Goal: Information Seeking & Learning: Learn about a topic

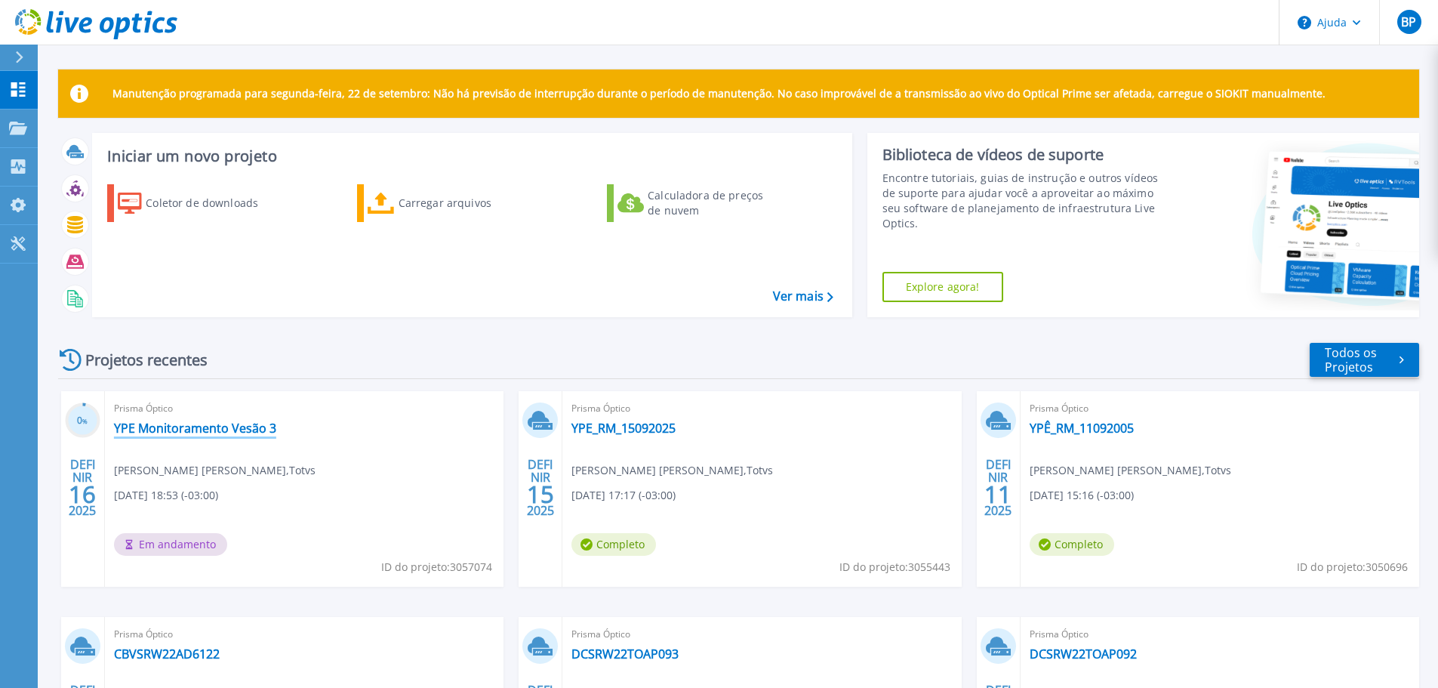
click at [198, 432] on font "YPE Monitoramento Vesão 3" at bounding box center [195, 428] width 162 height 17
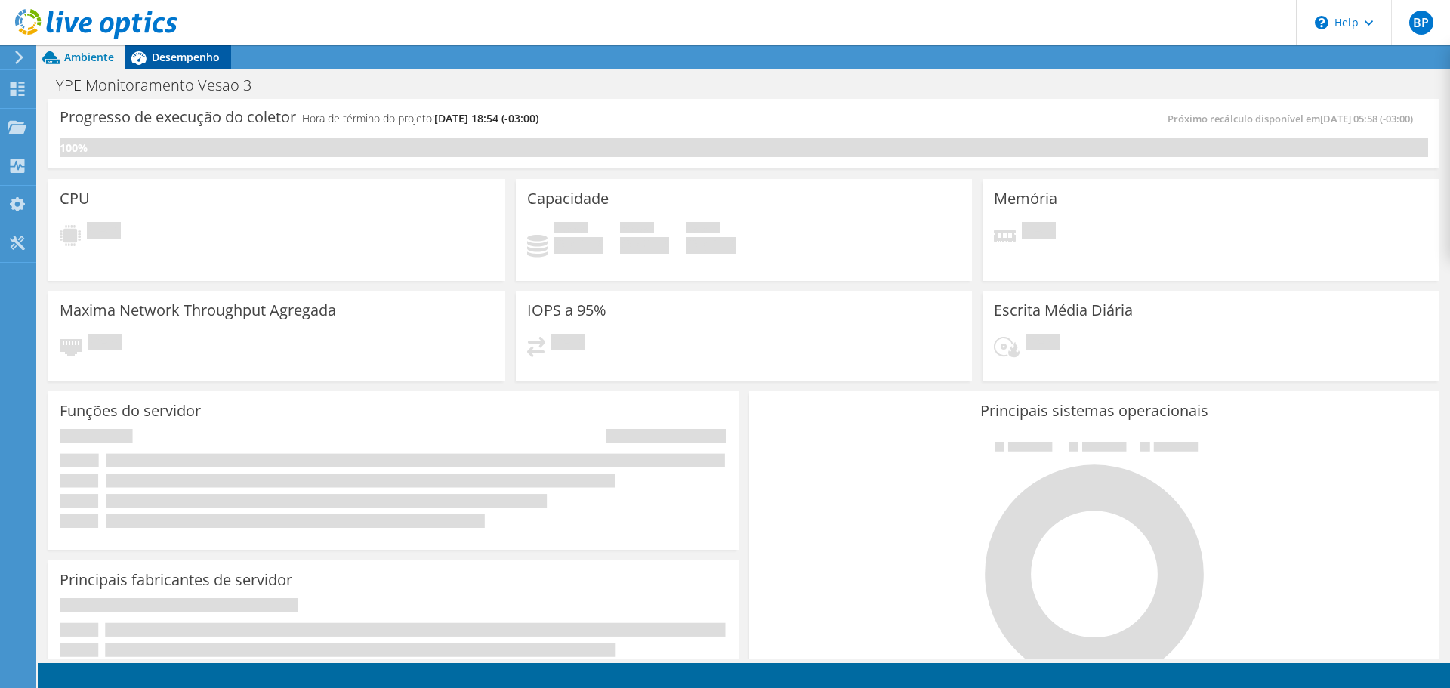
click at [175, 60] on span "Desempenho" at bounding box center [186, 57] width 68 height 14
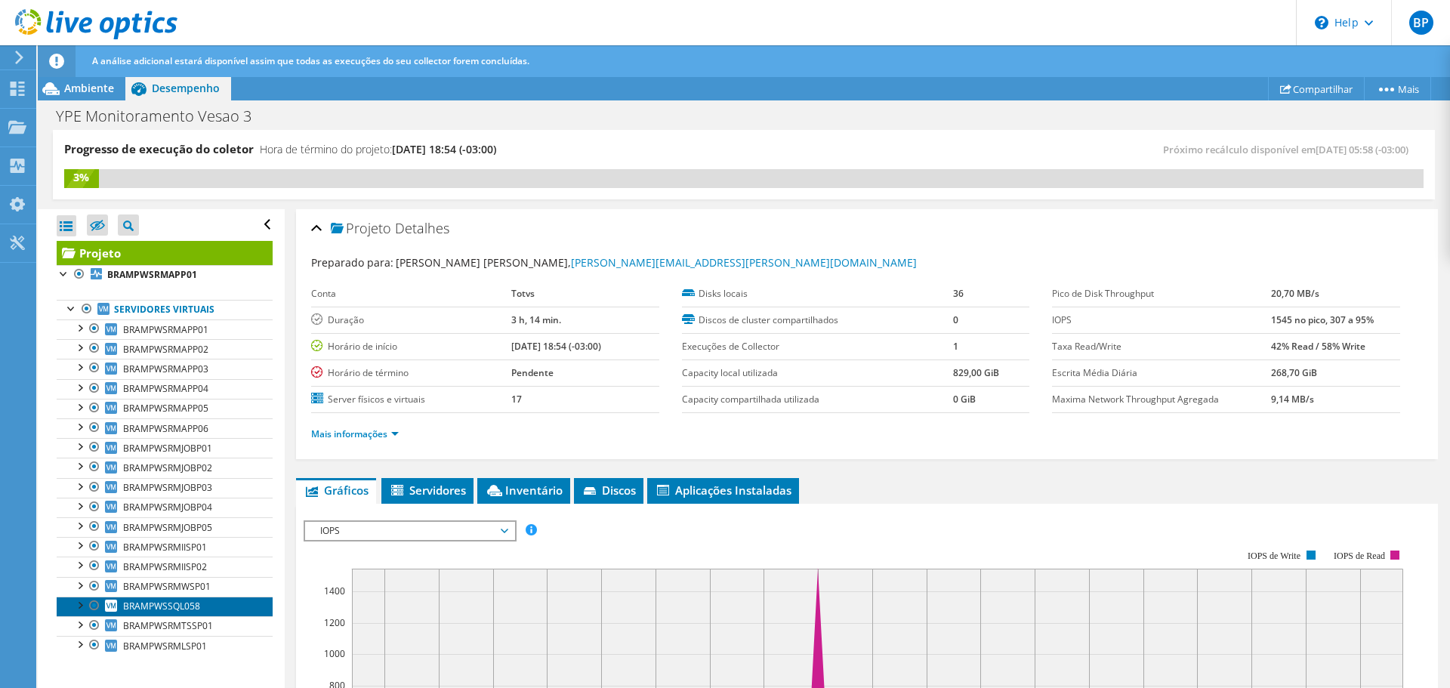
click at [167, 601] on span "BRAMPWSSQL058" at bounding box center [161, 606] width 77 height 13
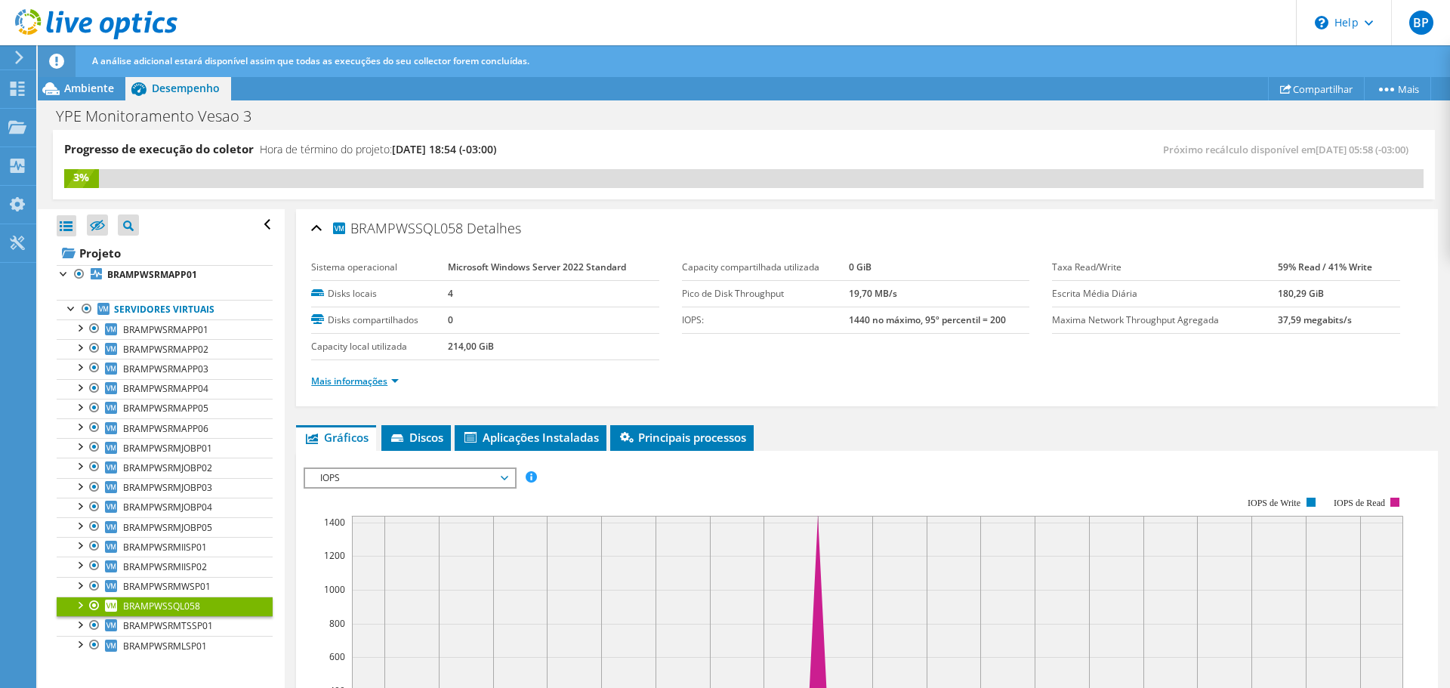
click at [386, 379] on link "Mais informações" at bounding box center [355, 381] width 88 height 13
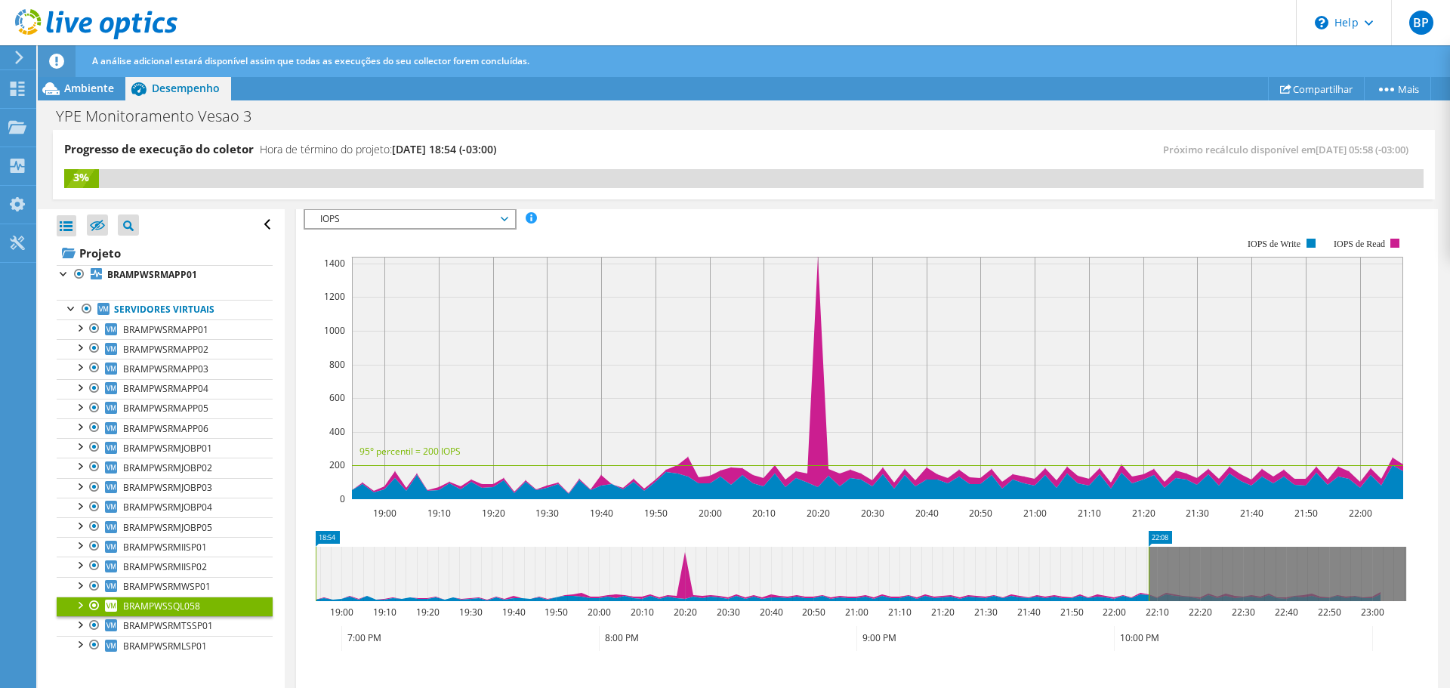
scroll to position [982, 0]
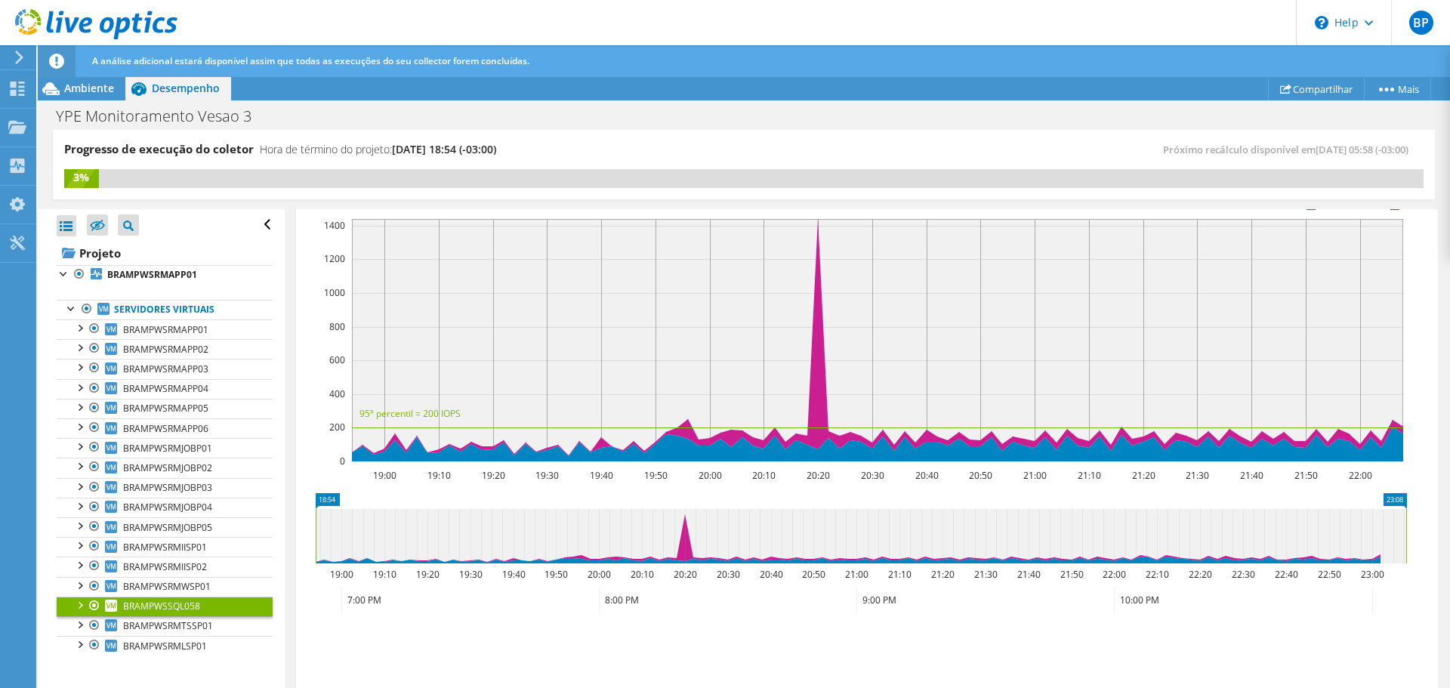
drag, startPoint x: 1147, startPoint y: 528, endPoint x: 1410, endPoint y: 515, distance: 263.1
click at [1410, 515] on icon "18:54 23:08 19:00 19:10 19:20 19:30 19:40 19:50 20:00 20:10 20:20 20:30 20:40 2…" at bounding box center [861, 553] width 1114 height 121
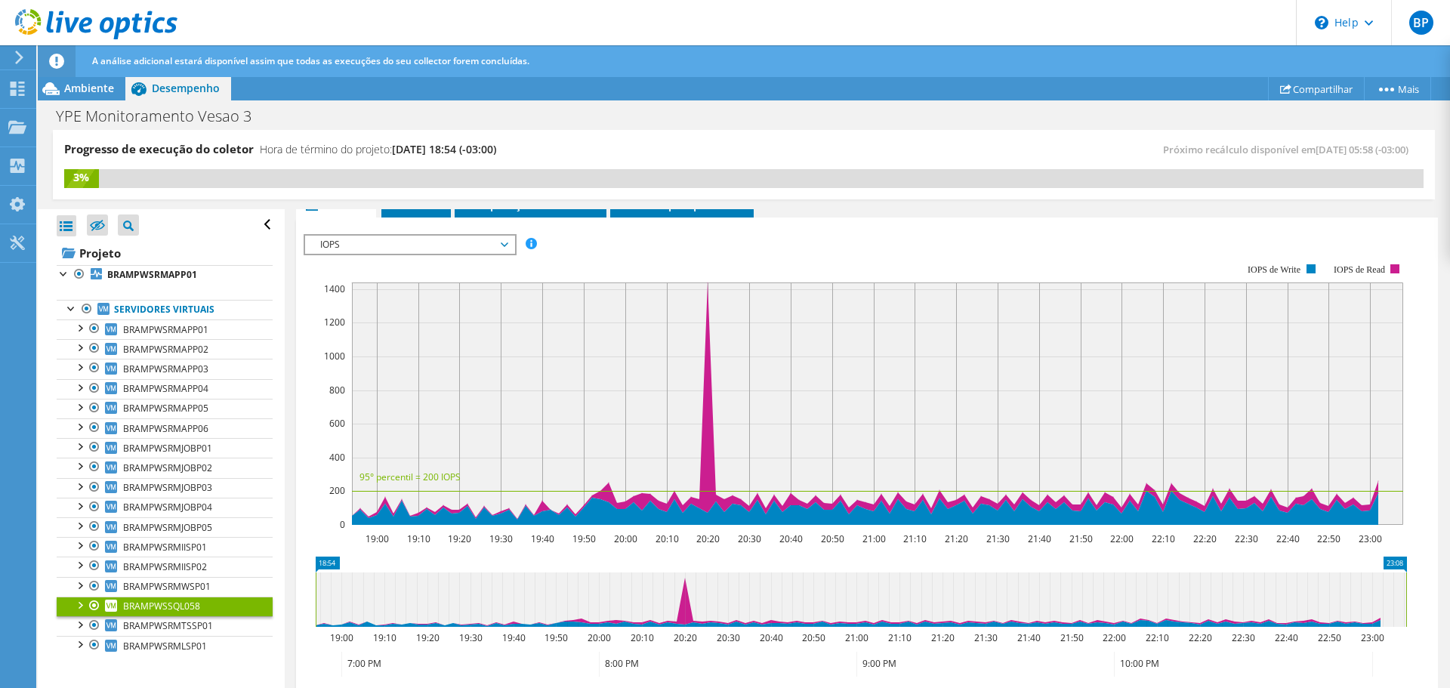
scroll to position [906, 0]
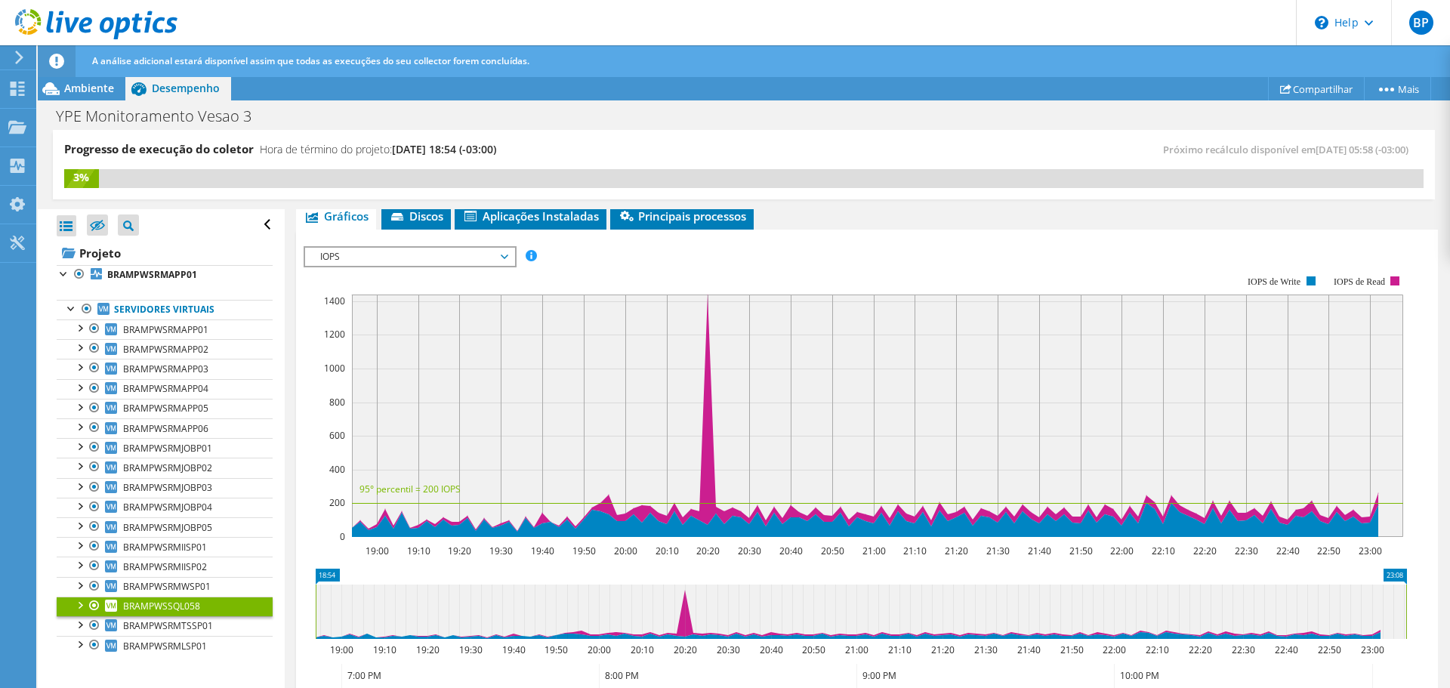
click at [355, 255] on span "IOPS" at bounding box center [410, 257] width 194 height 18
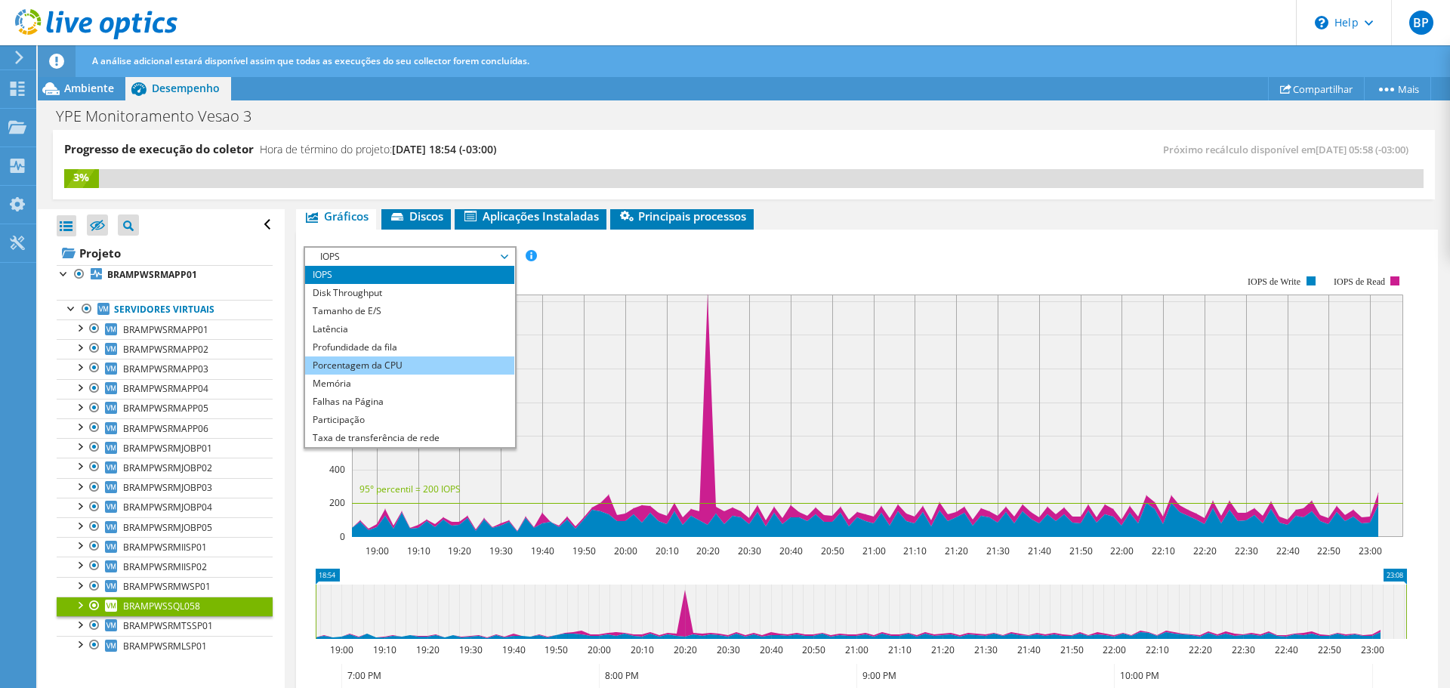
click at [310, 365] on li "Porcentagem da CPU" at bounding box center [409, 365] width 209 height 18
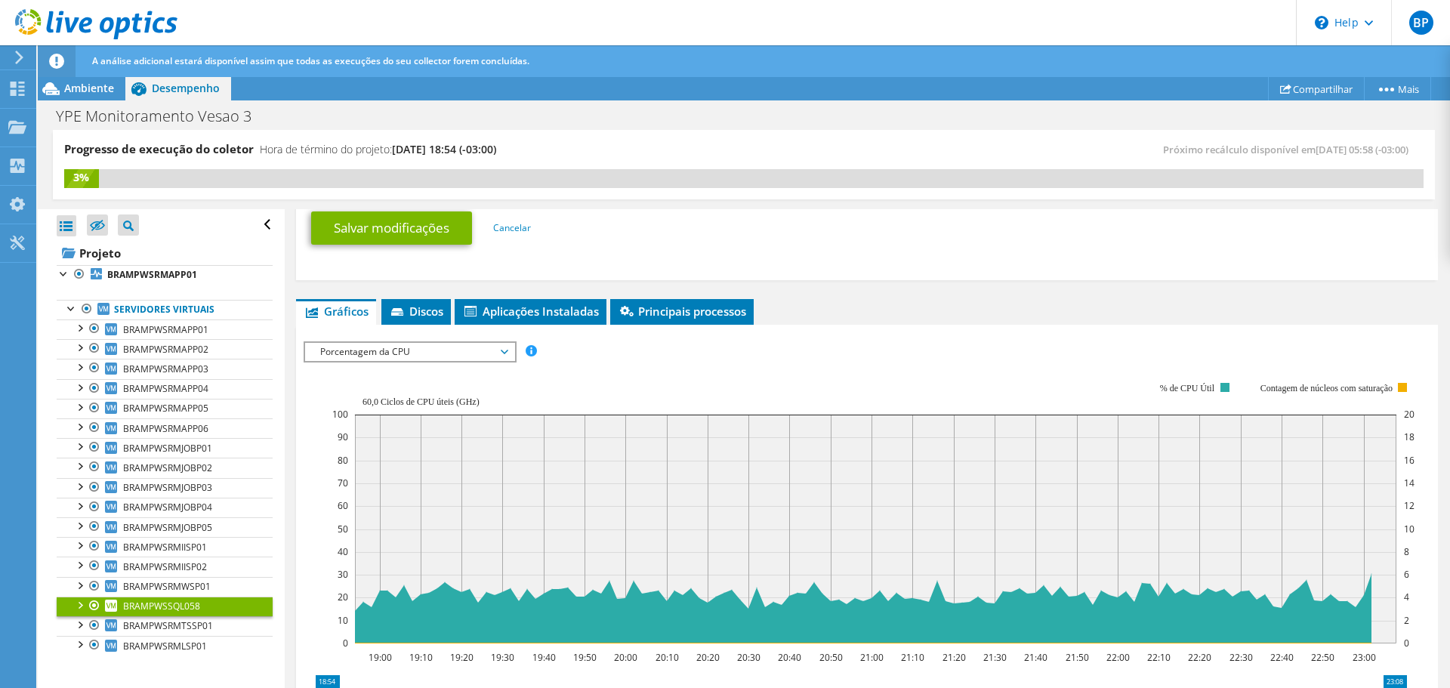
scroll to position [831, 0]
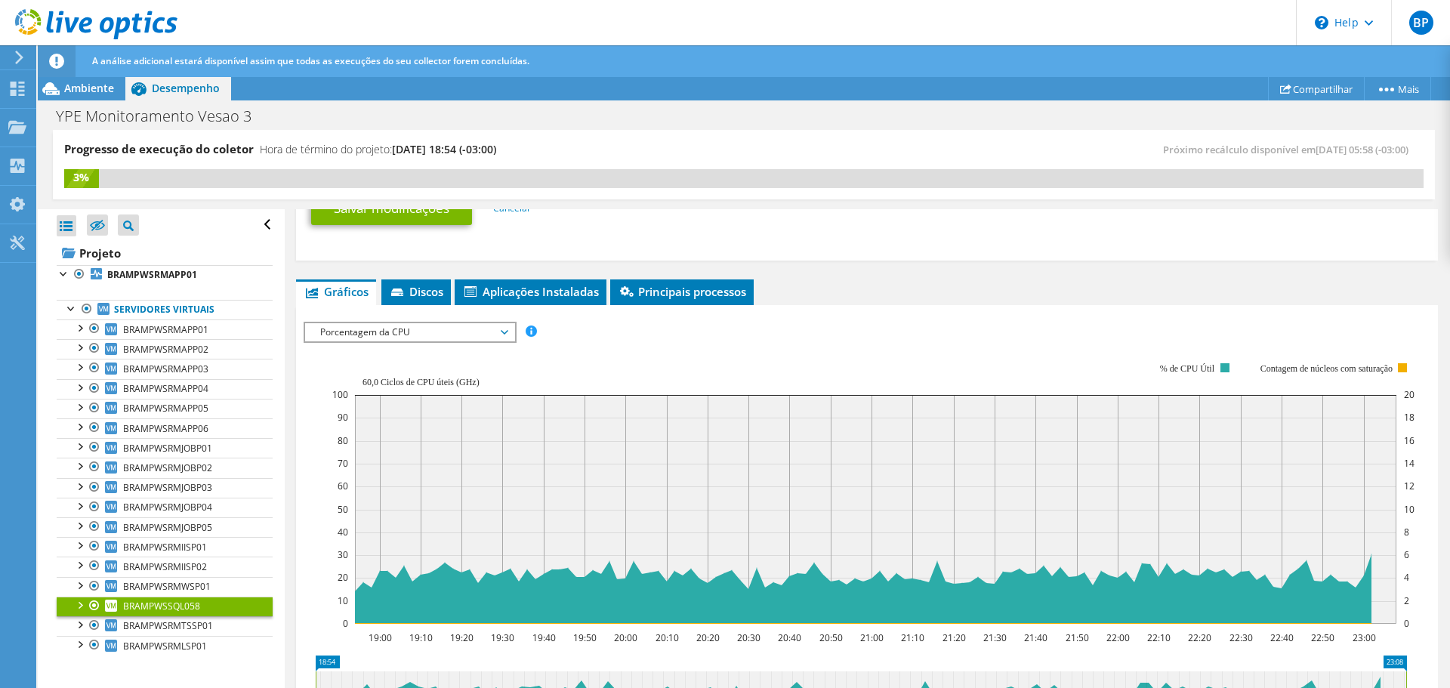
click at [388, 339] on span "Porcentagem da CPU" at bounding box center [410, 332] width 194 height 18
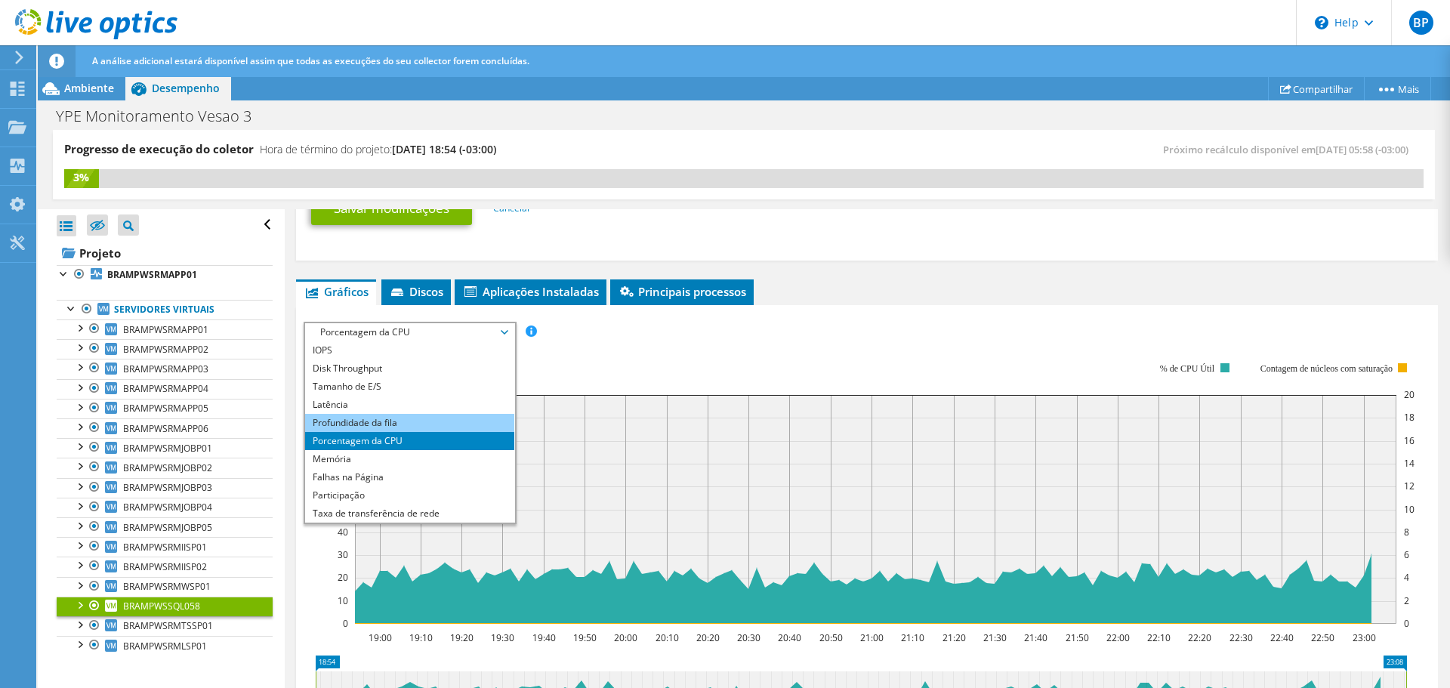
click at [309, 426] on li "Profundidade da fila" at bounding box center [409, 423] width 209 height 18
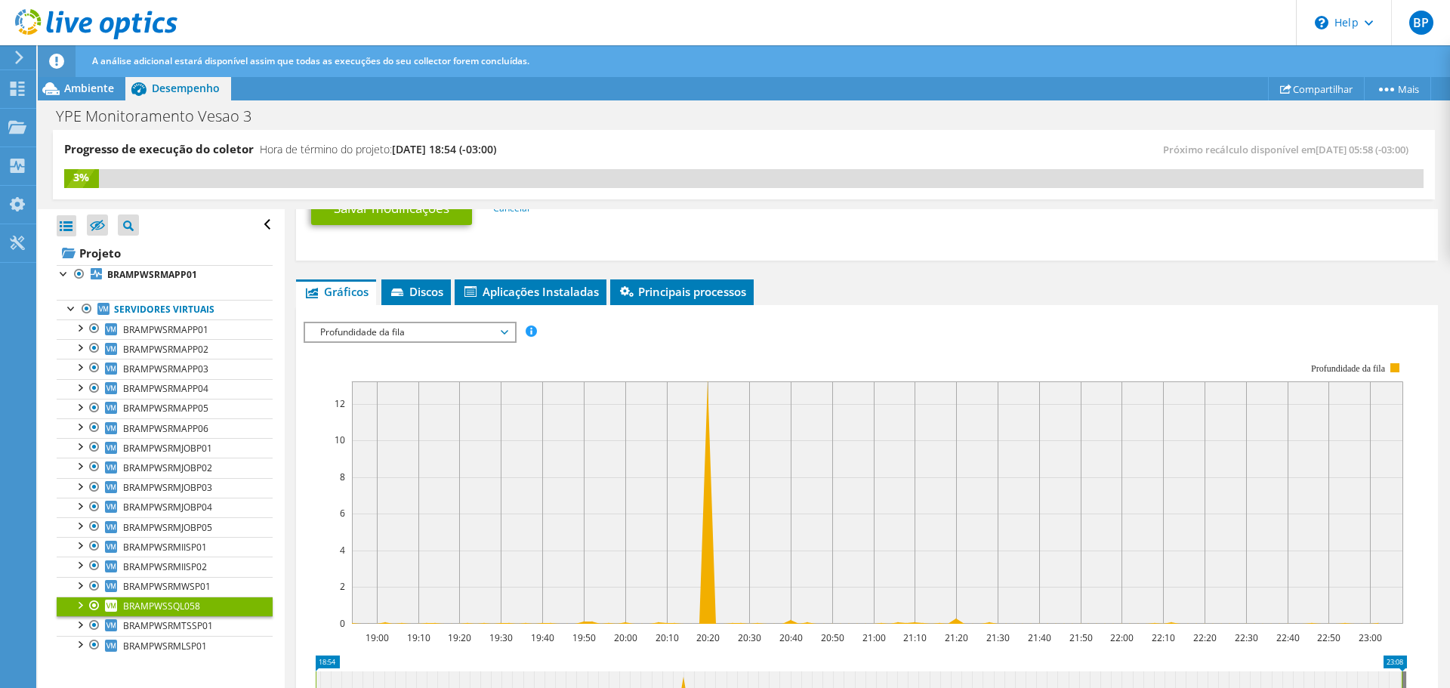
click at [356, 334] on span "Profundidade da fila" at bounding box center [410, 332] width 194 height 18
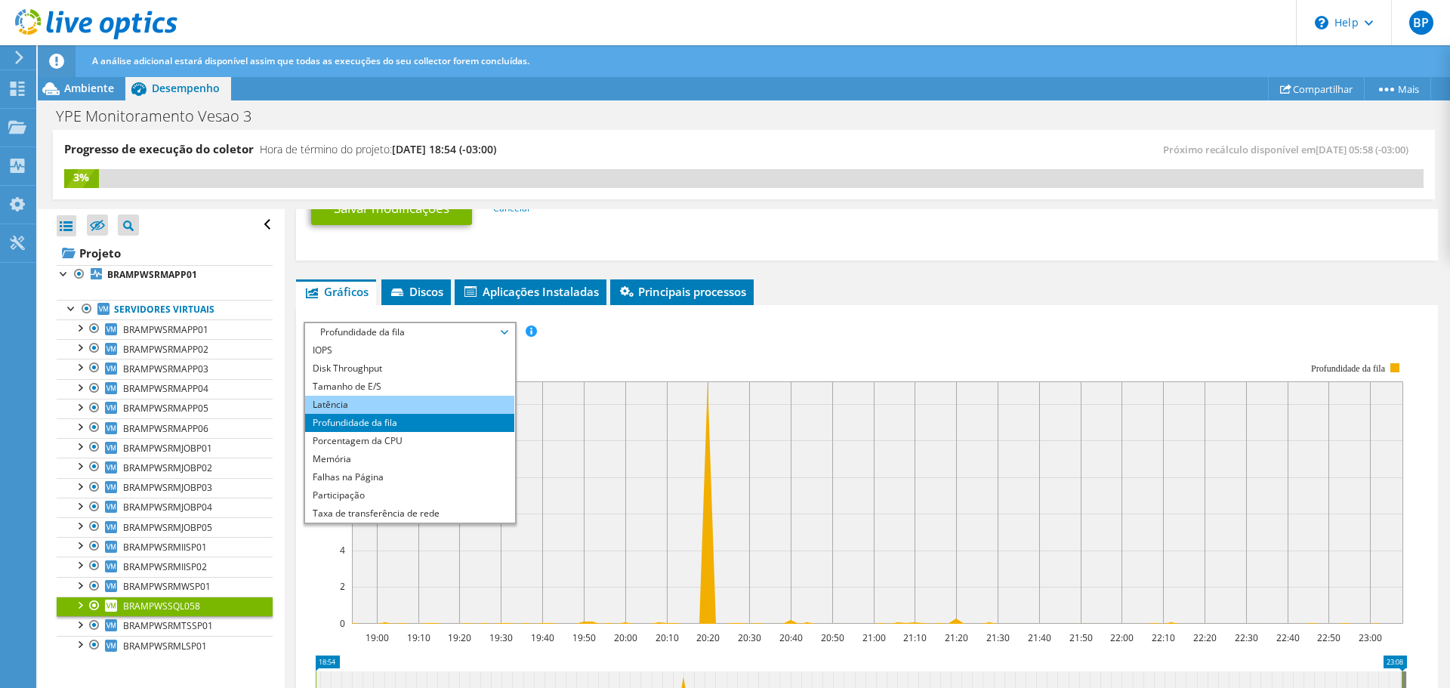
click at [310, 402] on li "Latência" at bounding box center [409, 405] width 209 height 18
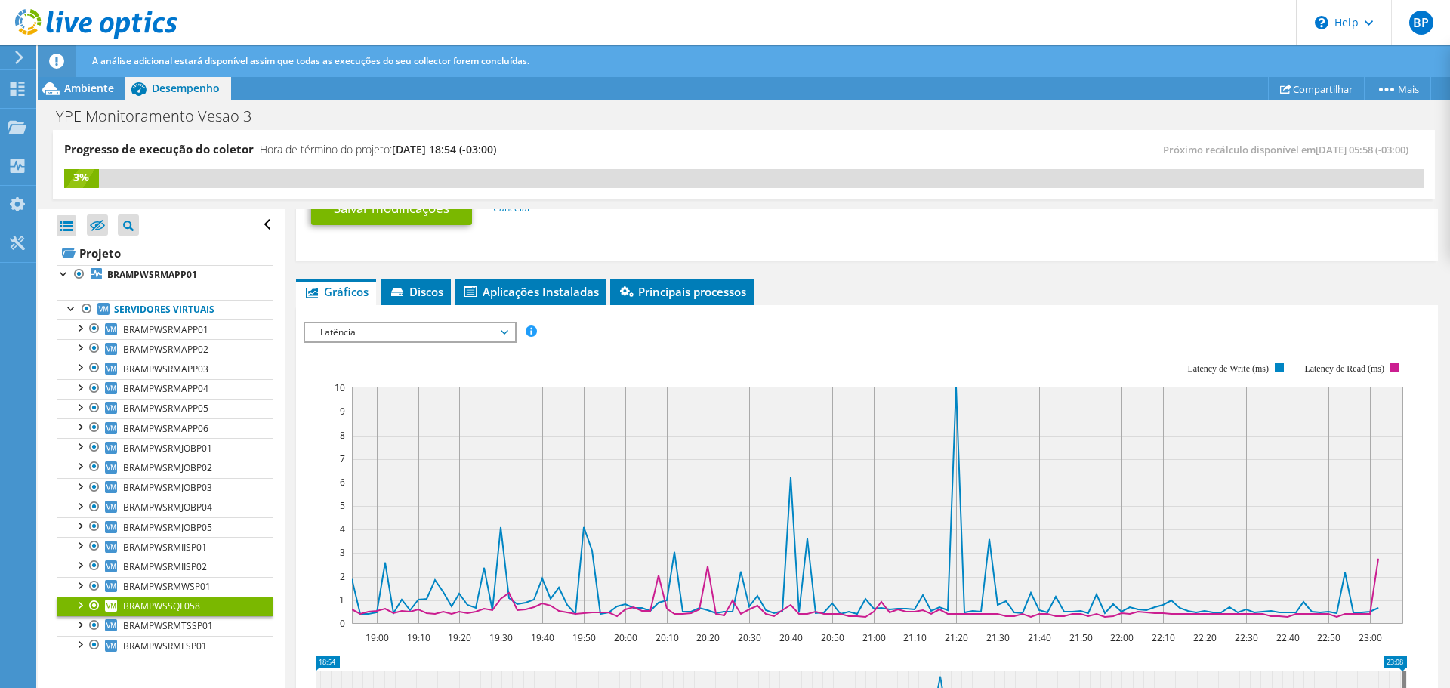
click at [387, 325] on span "Latência" at bounding box center [410, 332] width 194 height 18
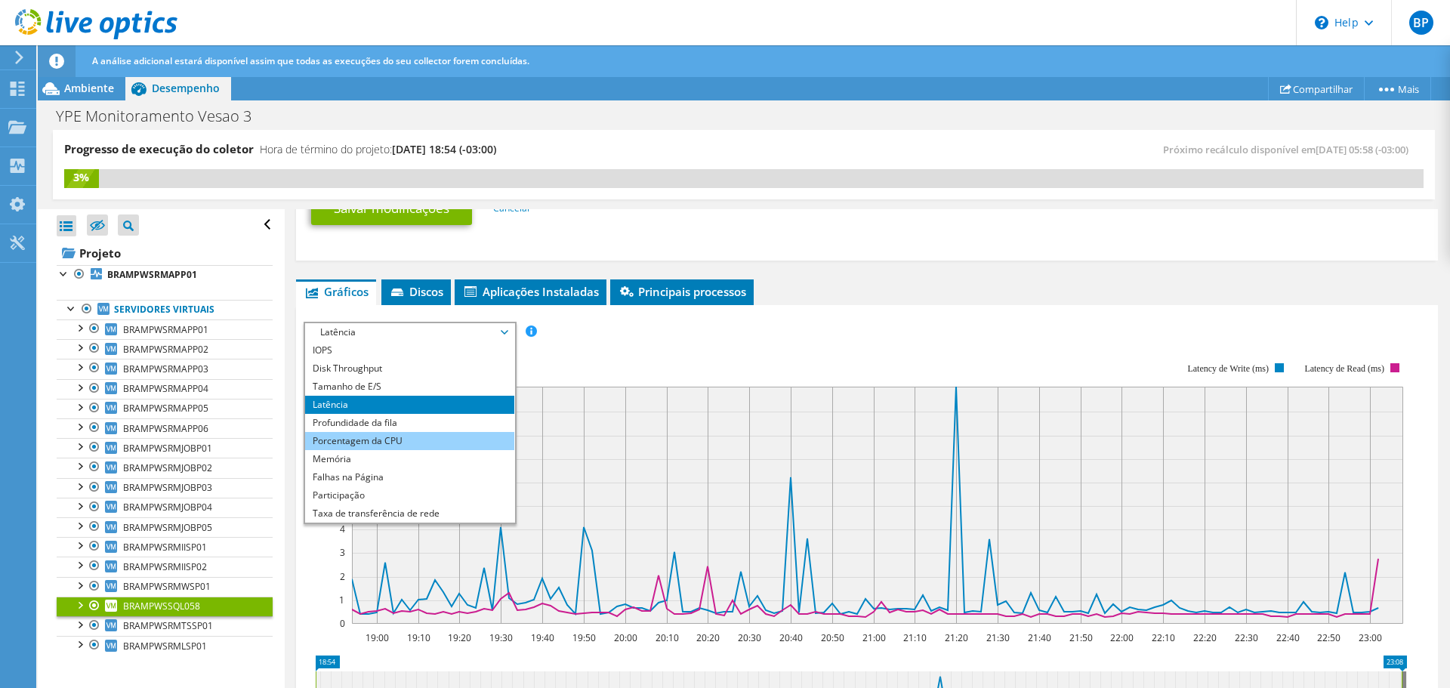
click at [314, 438] on li "Porcentagem da CPU" at bounding box center [409, 441] width 209 height 18
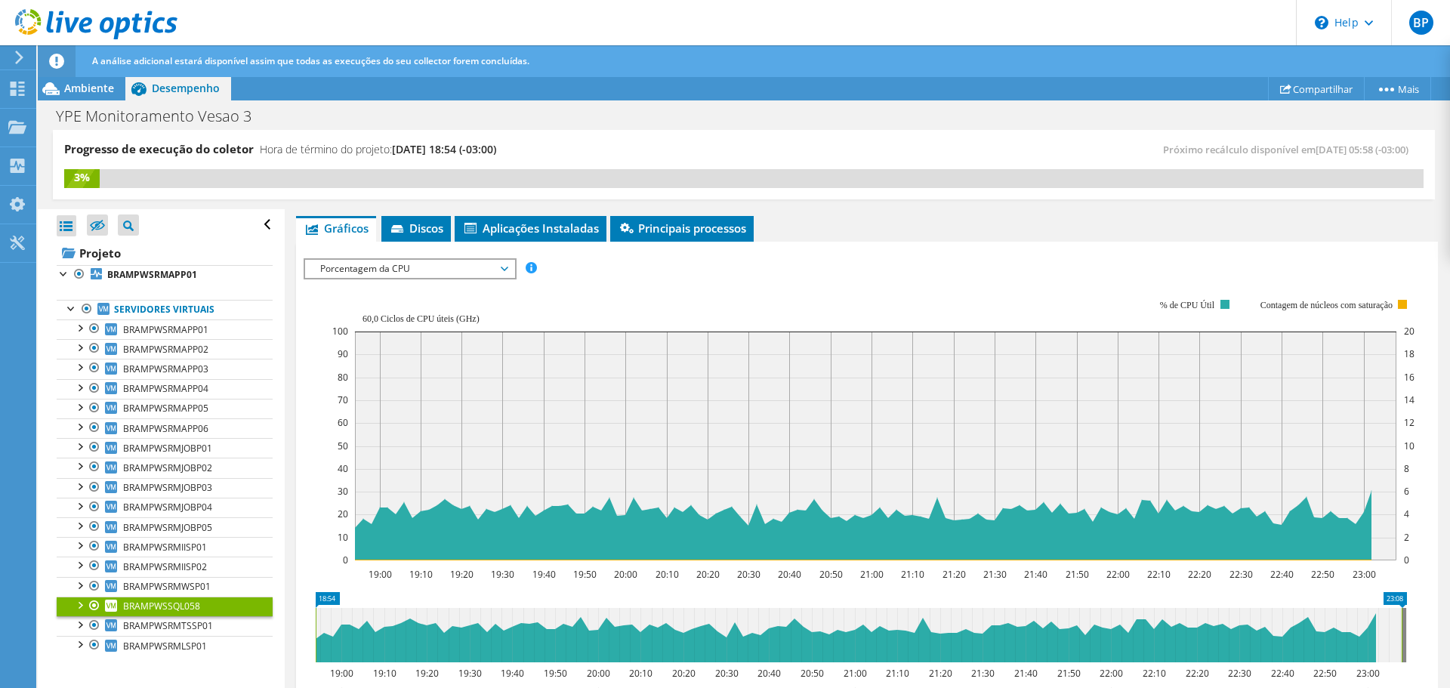
scroll to position [906, 0]
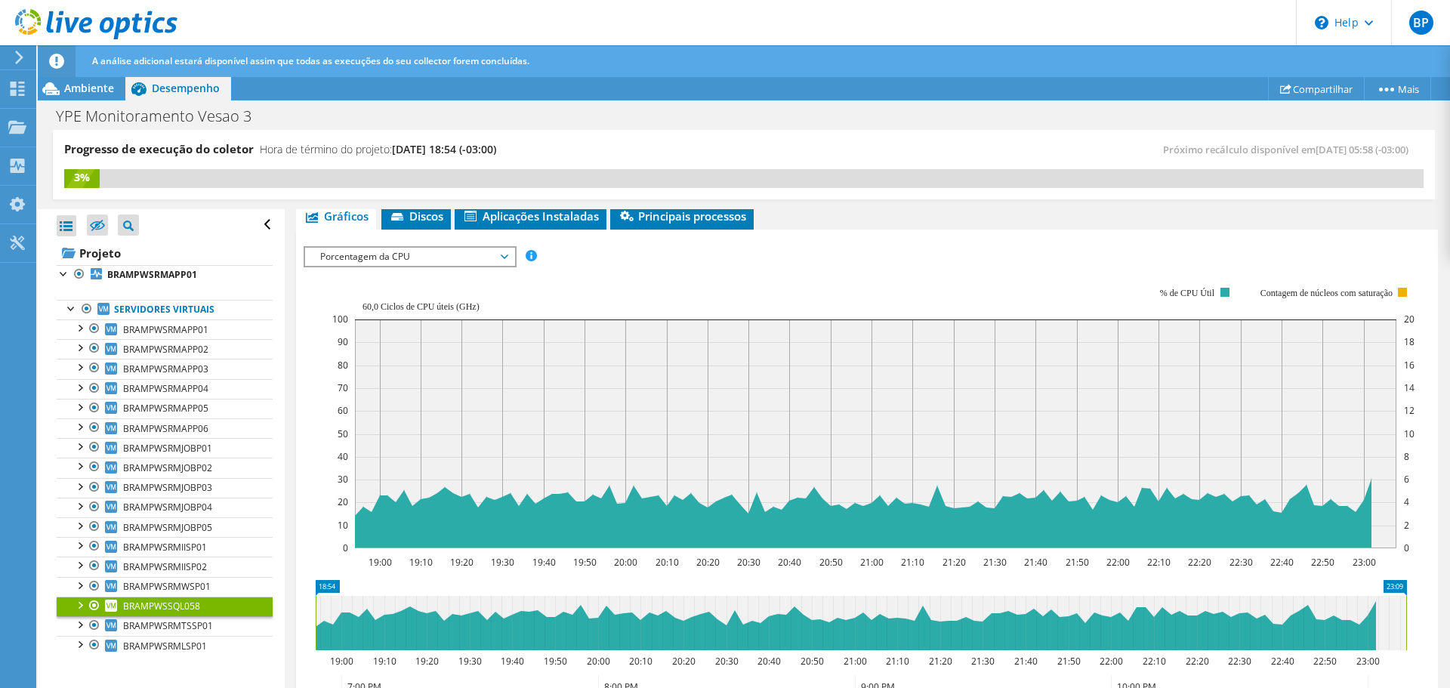
drag, startPoint x: 1400, startPoint y: 625, endPoint x: 1411, endPoint y: 624, distance: 11.4
click at [1411, 624] on icon "18:54 23:09 19:00 19:10 19:20 19:30 19:40 19:50 20:00 20:10 20:20 20:30 20:40 2…" at bounding box center [861, 640] width 1114 height 121
